Goal: Task Accomplishment & Management: Use online tool/utility

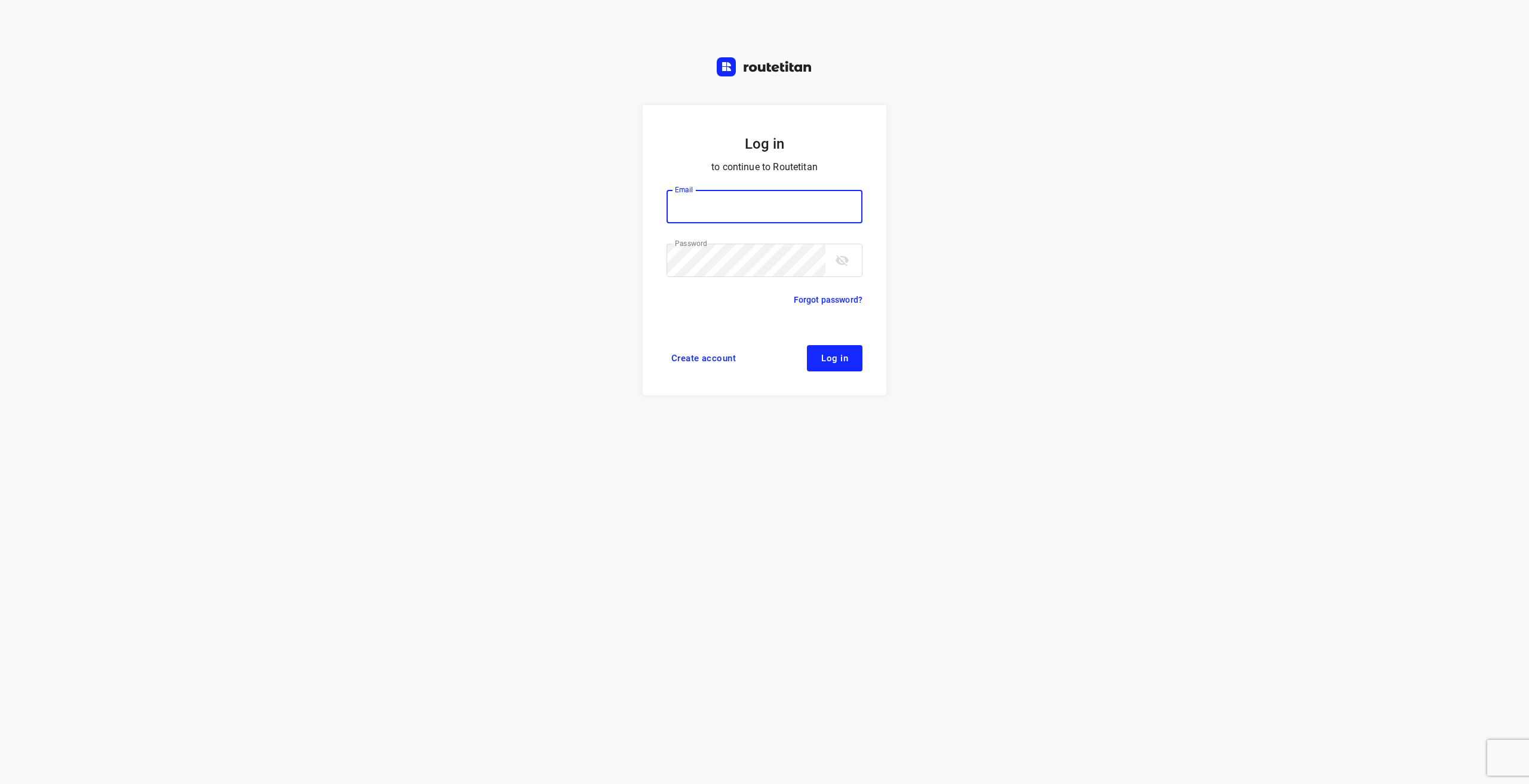
type input "[EMAIL_ADDRESS][DOMAIN_NAME]"
click at [840, 353] on span "Log in" at bounding box center [835, 358] width 27 height 9
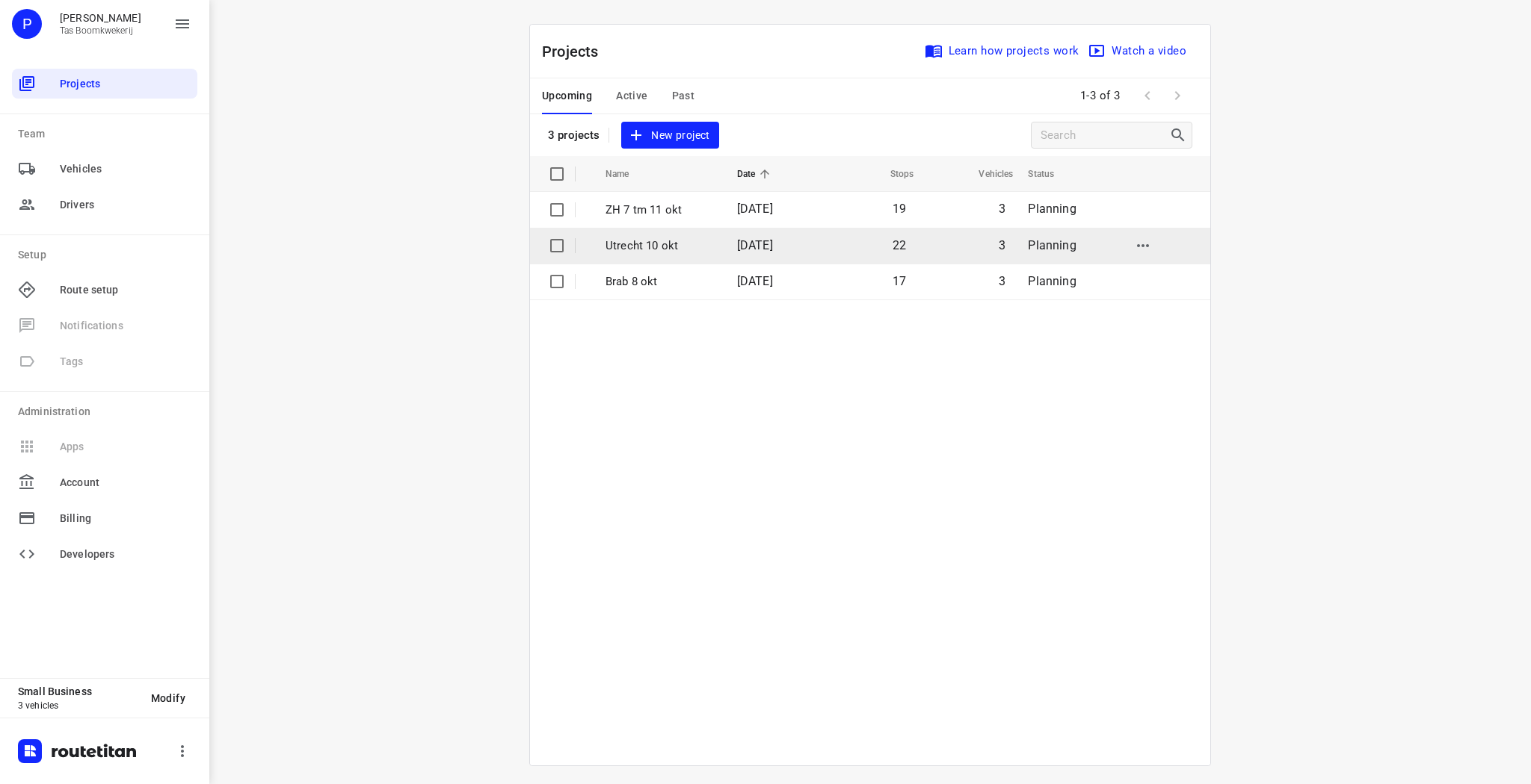
click at [668, 244] on p "Utrecht 10 okt" at bounding box center [659, 246] width 110 height 17
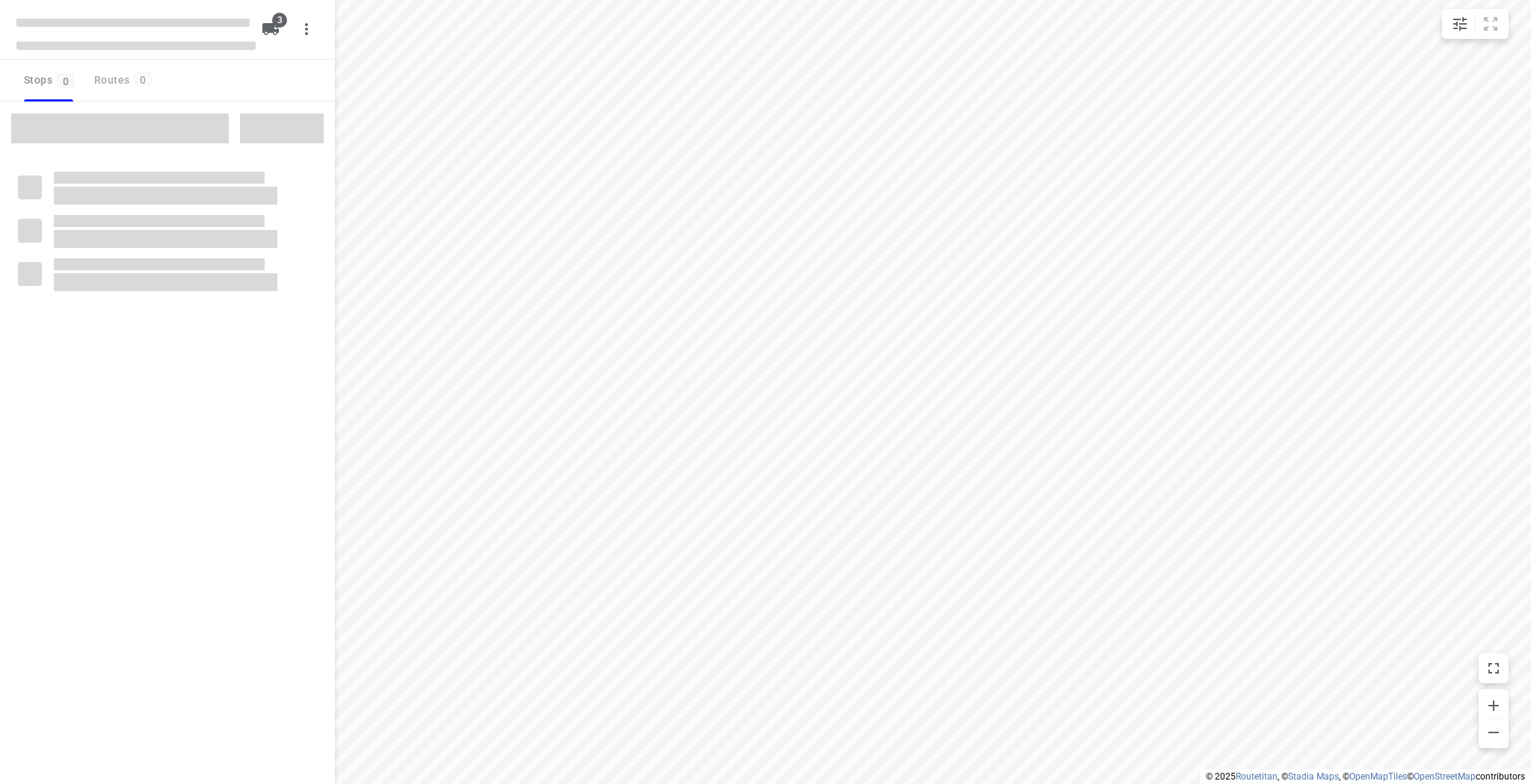
type input "distance"
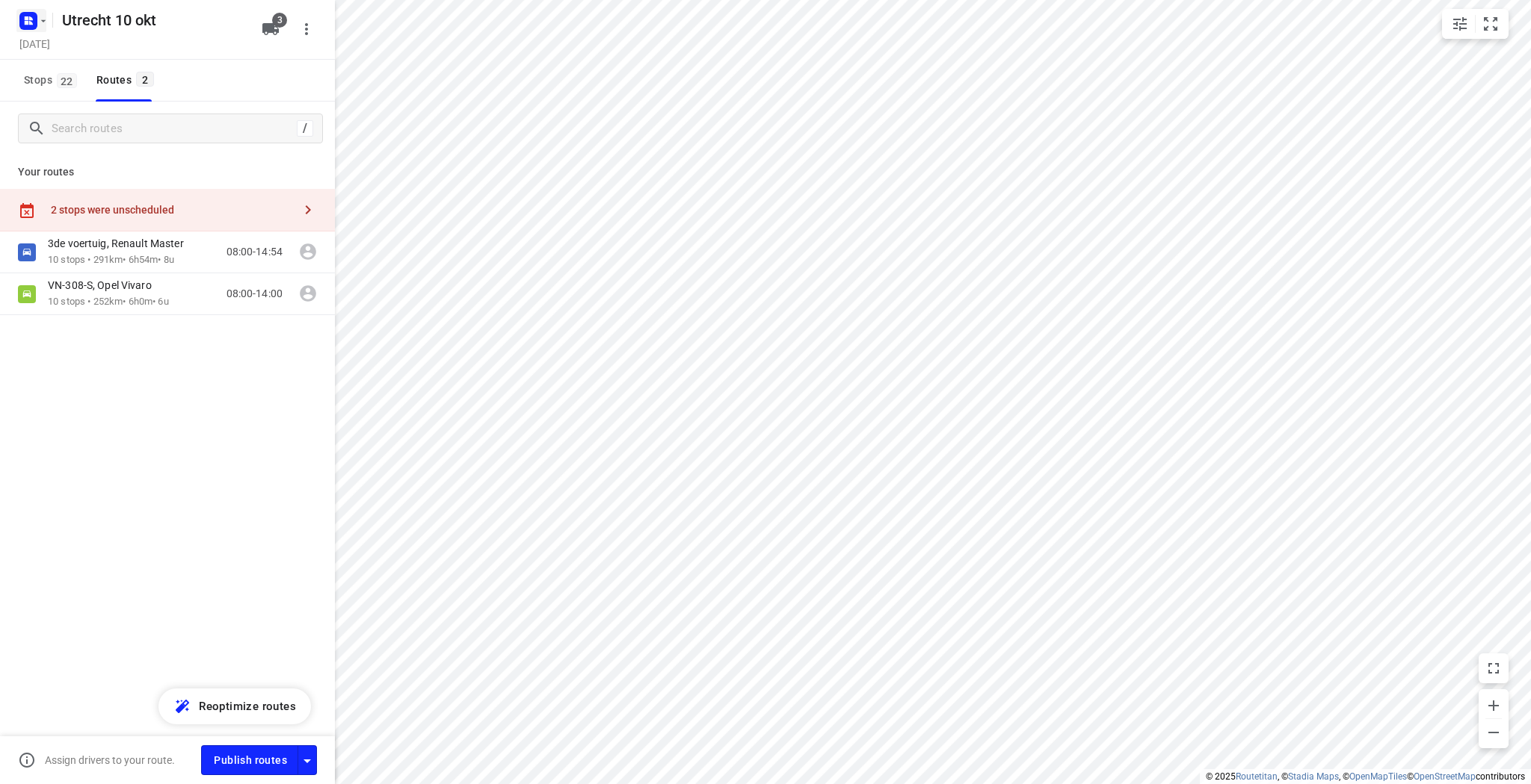
click at [40, 21] on icon "button" at bounding box center [44, 20] width 12 height 12
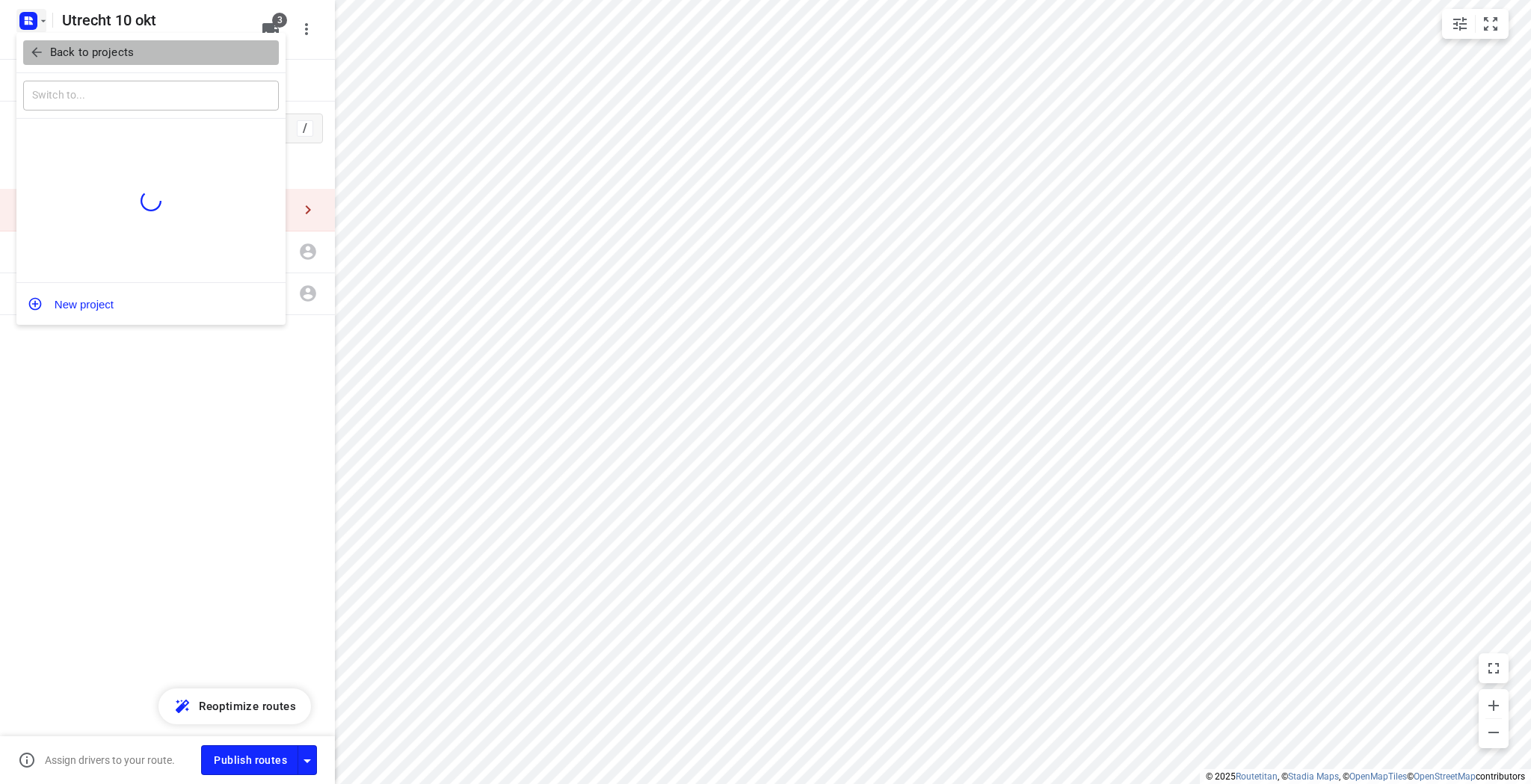
click at [57, 56] on p "Back to projects" at bounding box center [92, 52] width 83 height 17
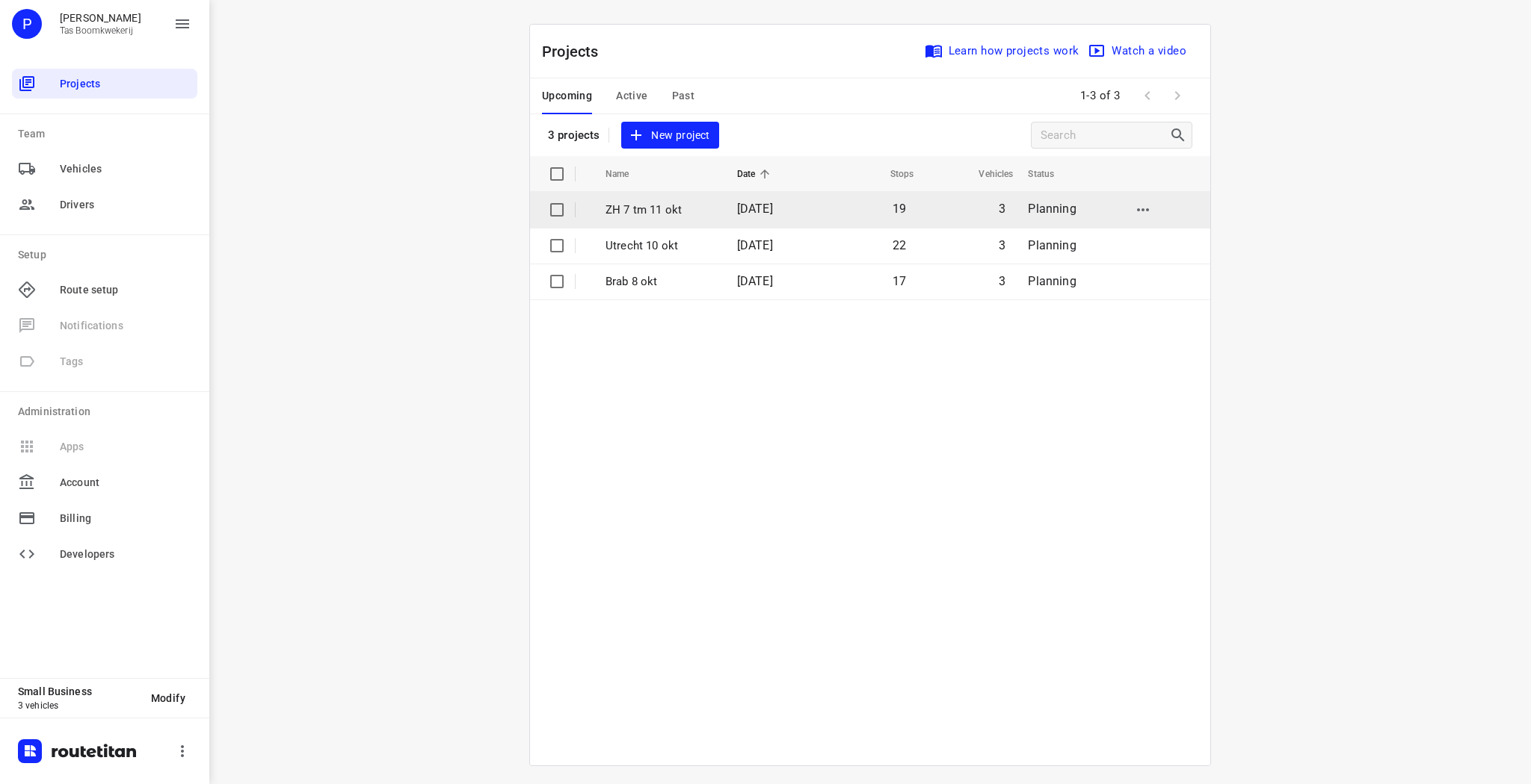
click at [660, 206] on p "ZH 7 tm 11 okt" at bounding box center [659, 210] width 110 height 17
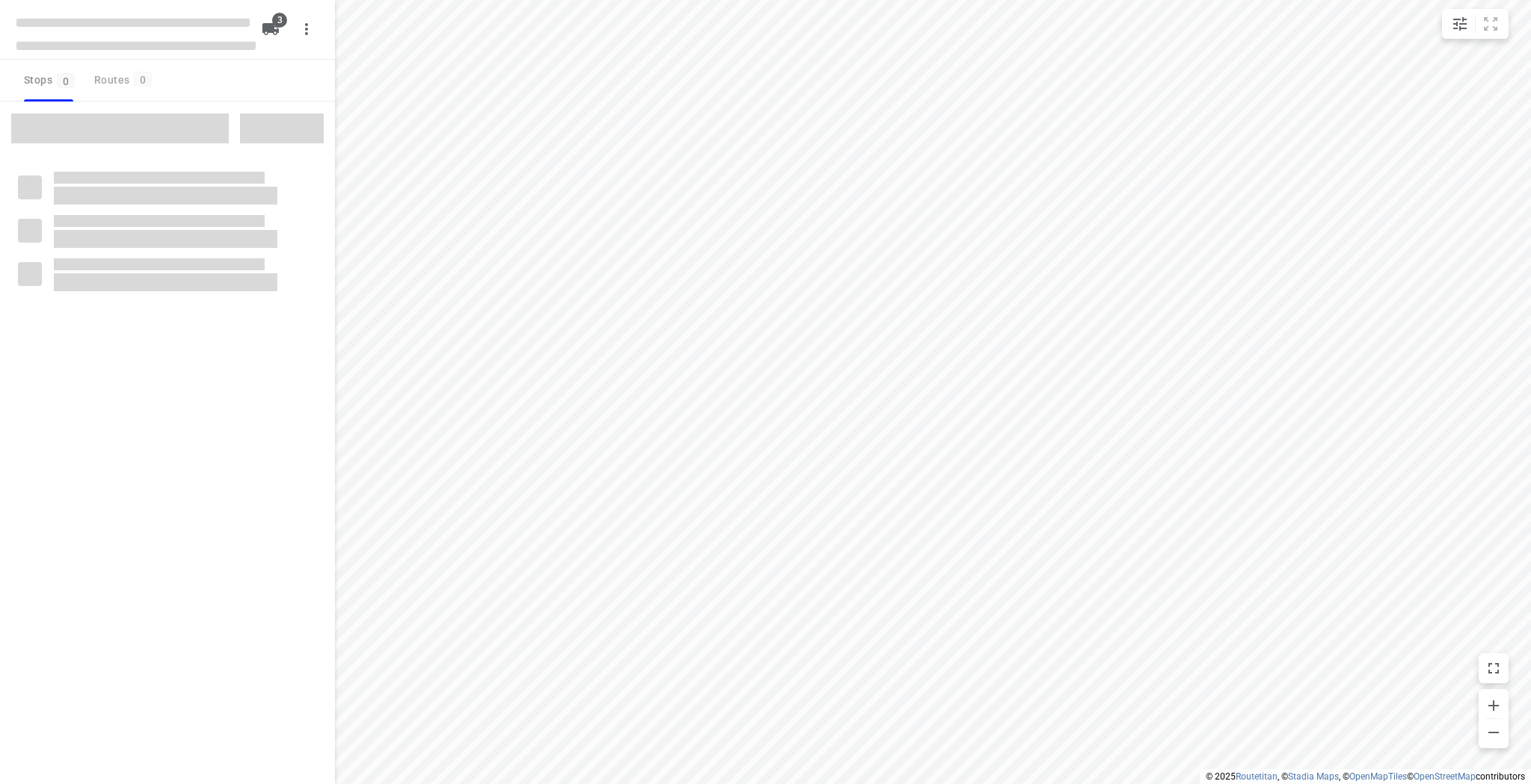
type input "distance"
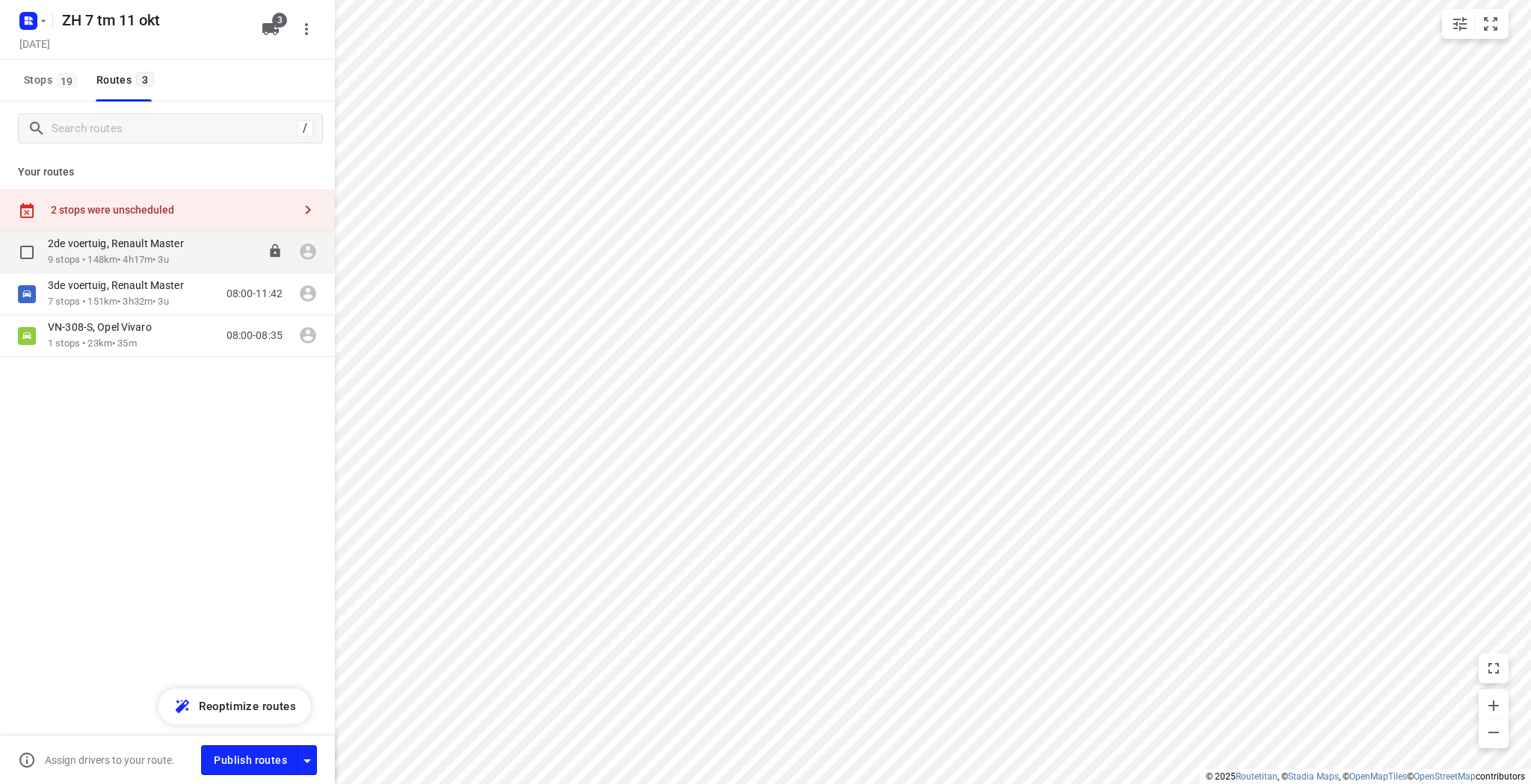
click at [136, 271] on div "2de voertuig, Renault Master 9 stops • 148km • 4h17m • 3u 08:00-12:27" at bounding box center [167, 252] width 335 height 42
